Goal: Transaction & Acquisition: Purchase product/service

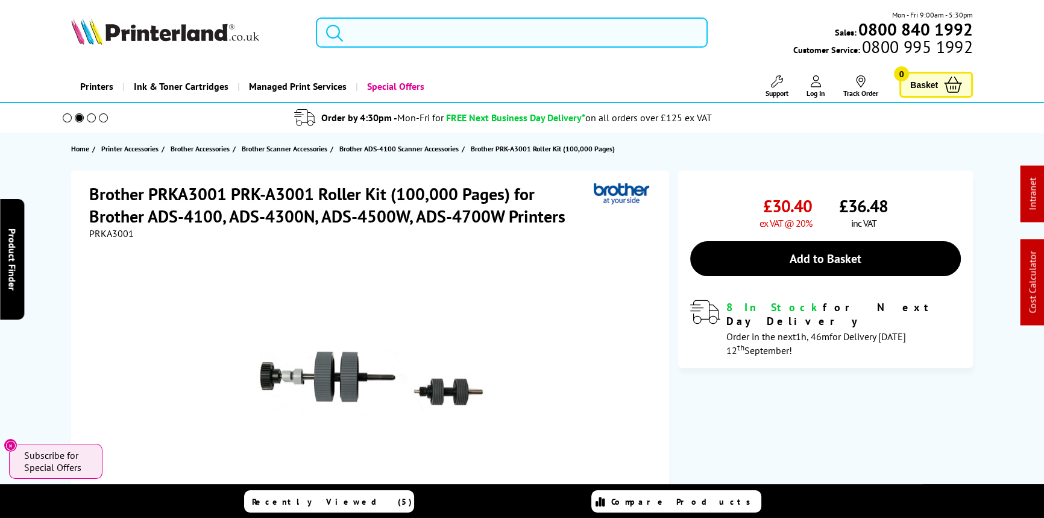
click at [379, 41] on input "search" at bounding box center [512, 32] width 392 height 30
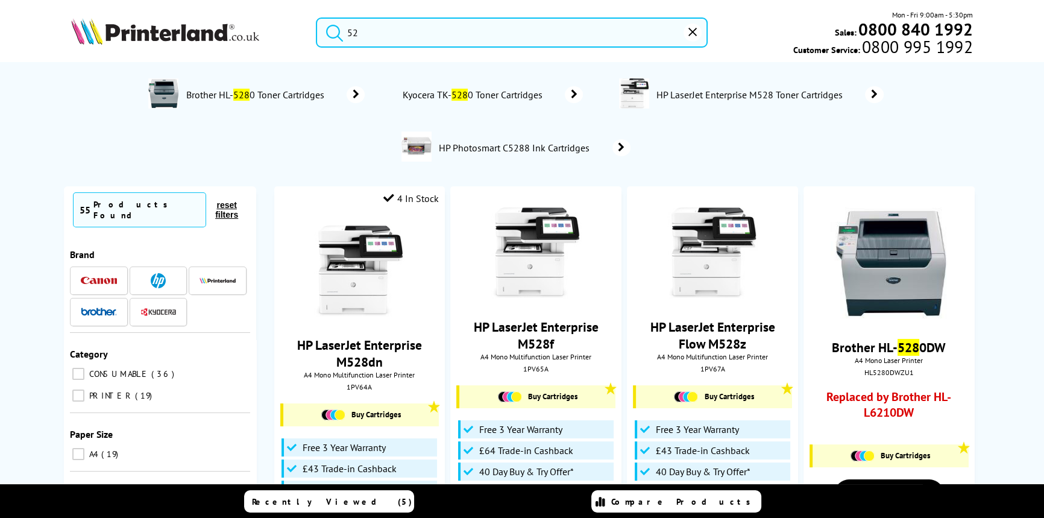
type input "5"
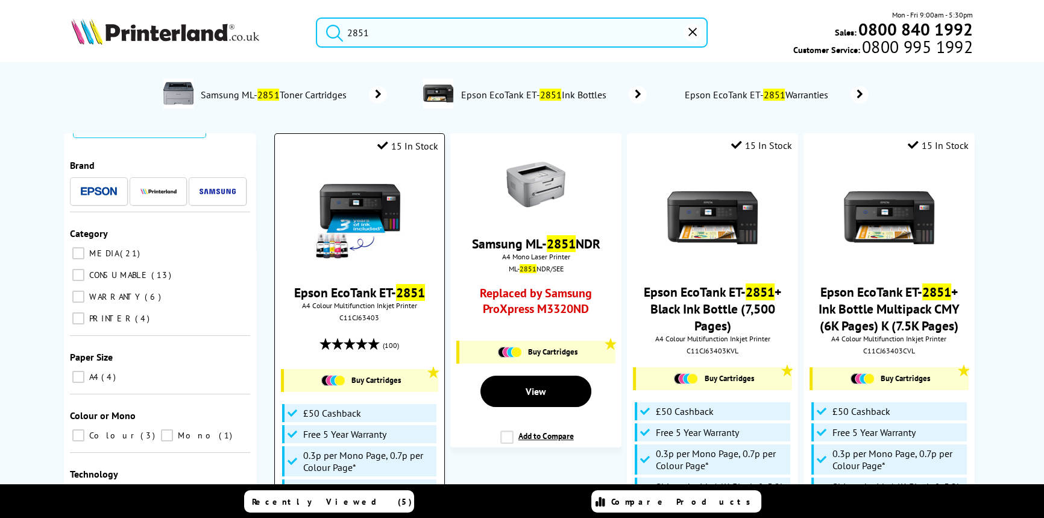
scroll to position [54, 0]
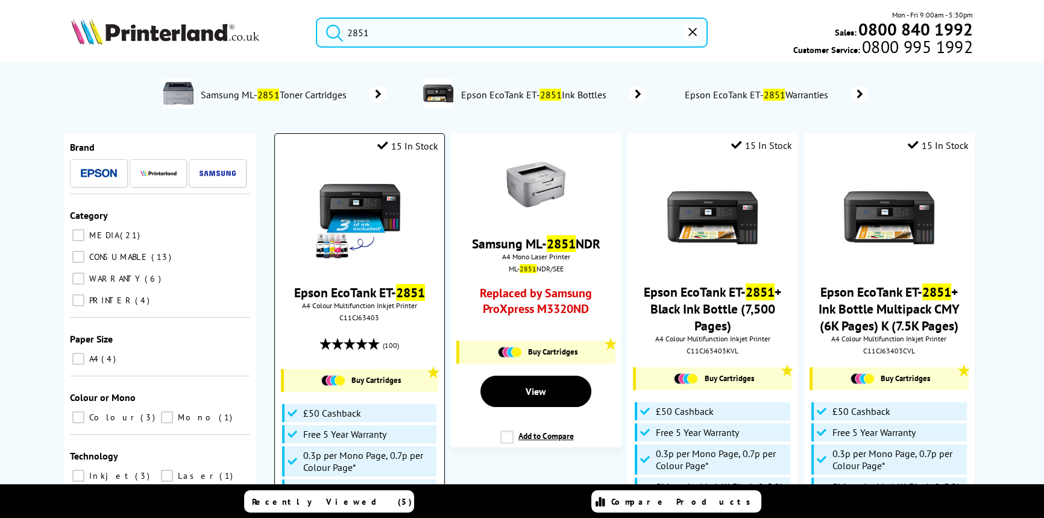
type input "2851"
click at [333, 223] on img at bounding box center [359, 218] width 90 height 90
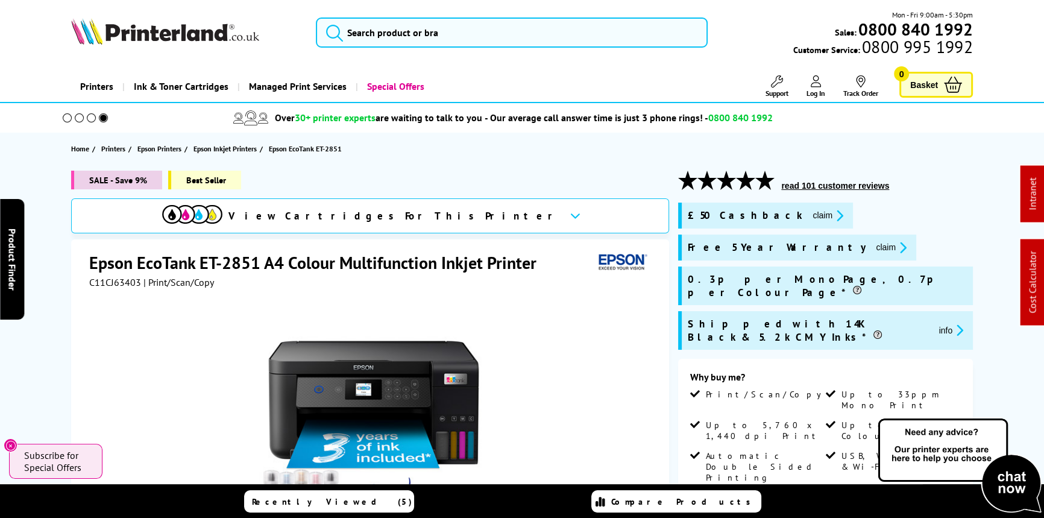
click at [194, 36] on img at bounding box center [165, 31] width 188 height 27
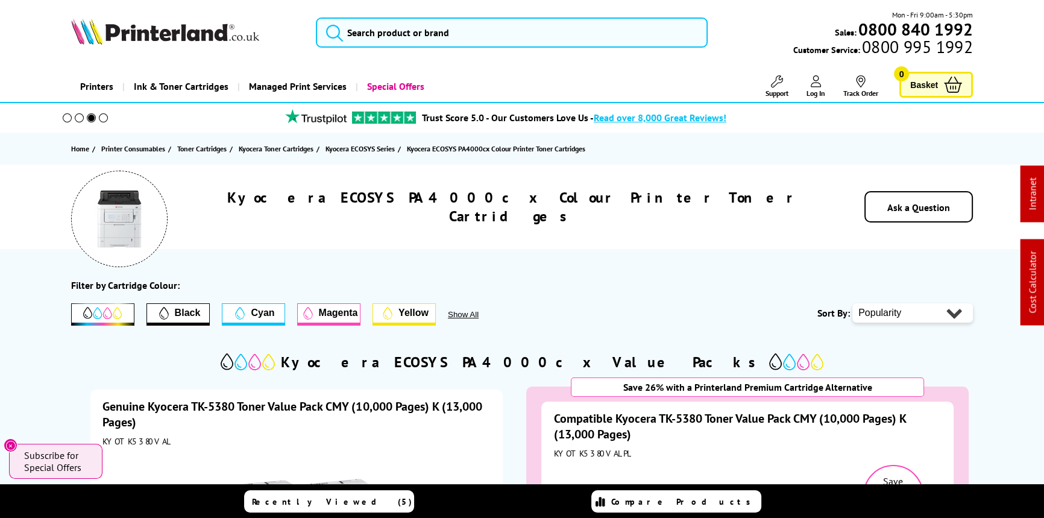
click at [160, 30] on img at bounding box center [165, 31] width 188 height 27
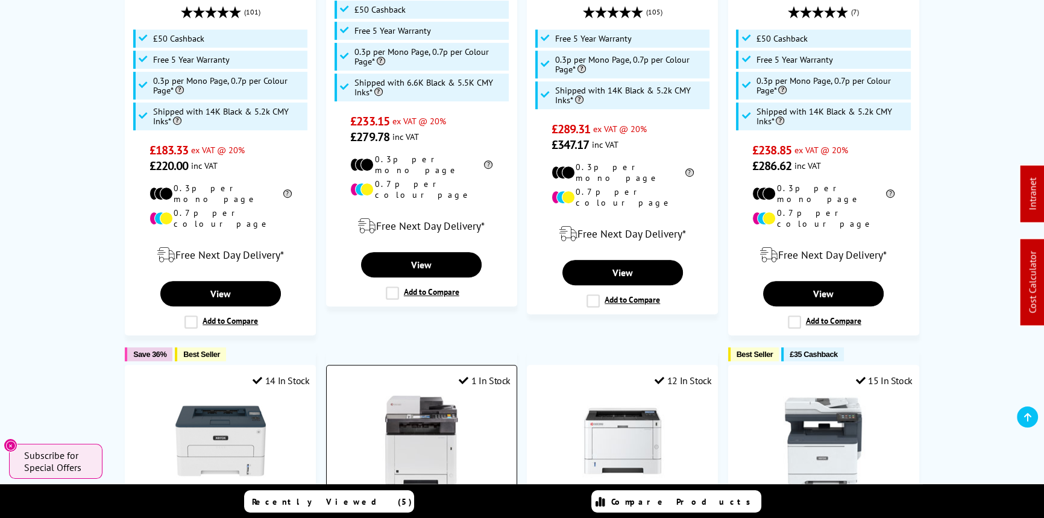
scroll to position [877, 0]
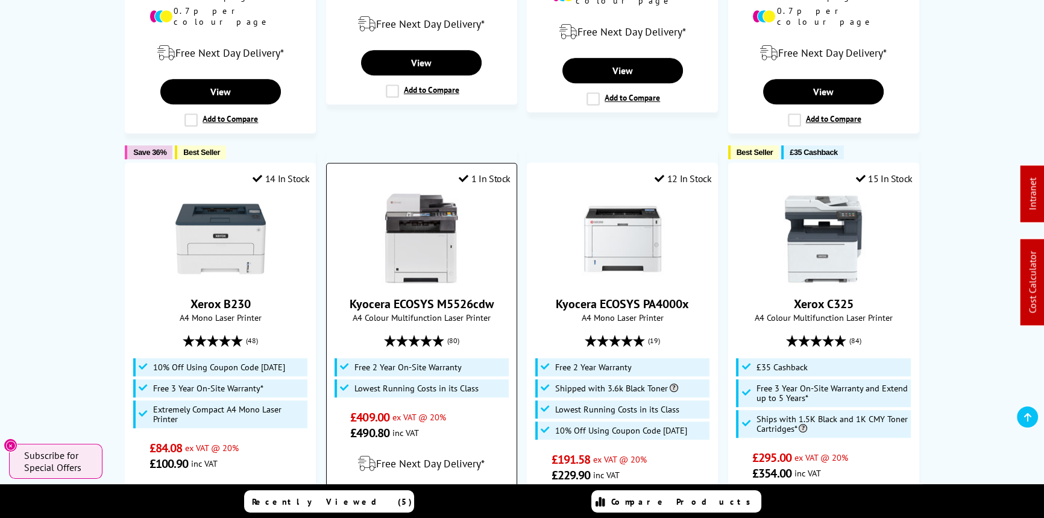
click at [405, 229] on img at bounding box center [421, 239] width 90 height 90
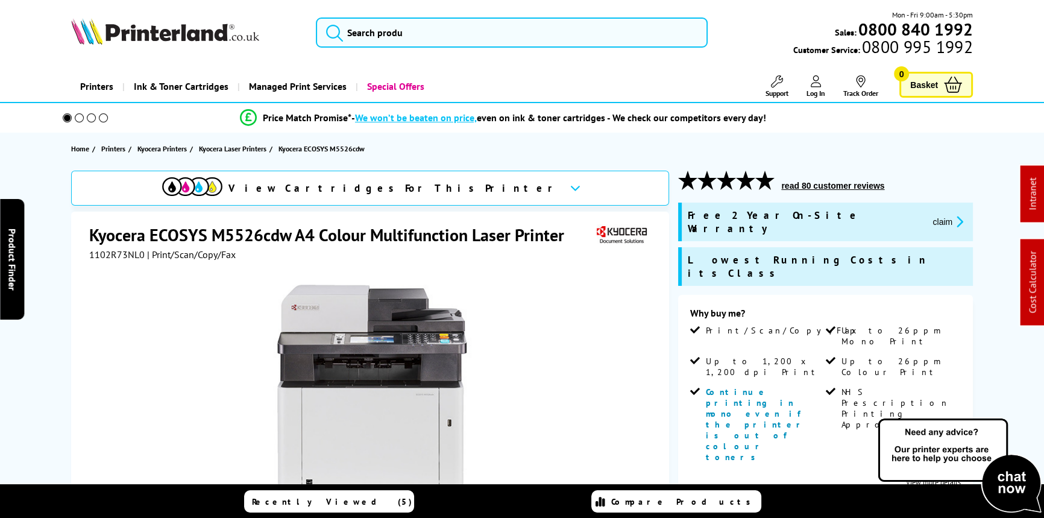
click at [832, 223] on div "Free 2 Year On-Site Warranty claim" at bounding box center [825, 222] width 295 height 39
click at [929, 217] on button "claim" at bounding box center [948, 222] width 38 height 14
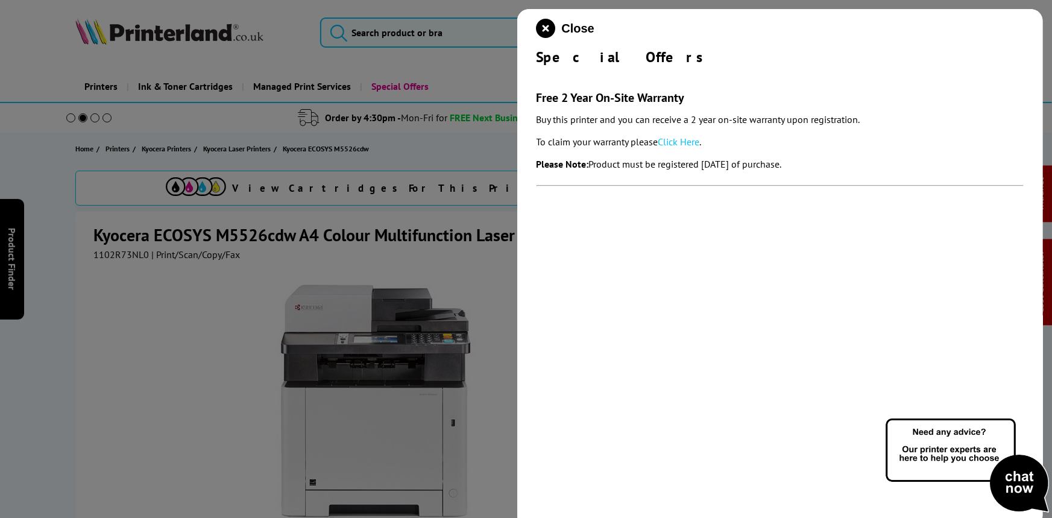
click at [678, 139] on link "Click Here" at bounding box center [679, 142] width 42 height 12
click at [540, 30] on icon "close modal" at bounding box center [546, 28] width 19 height 19
